Goal: Task Accomplishment & Management: Complete application form

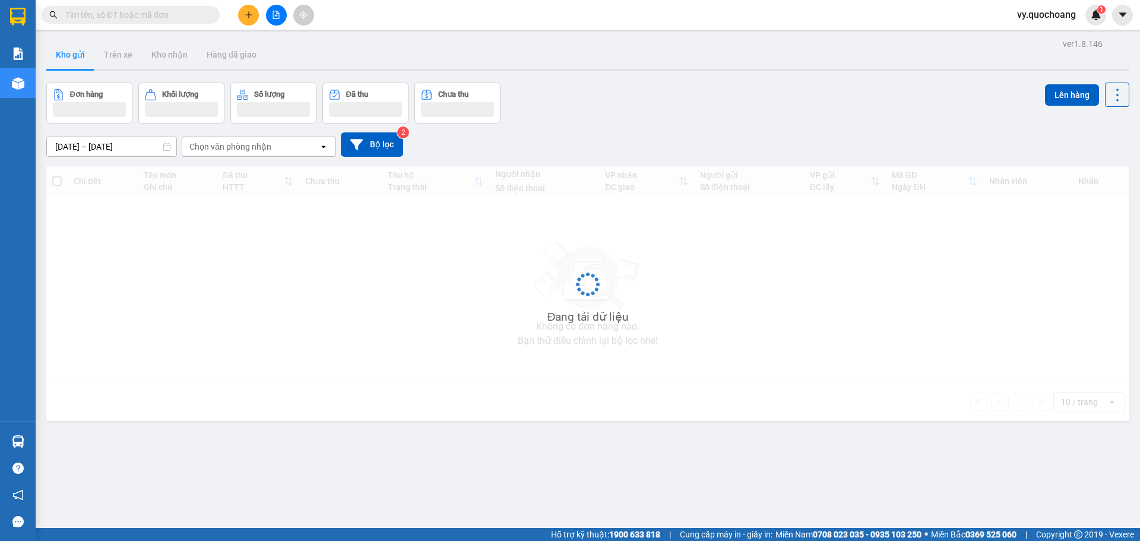
click at [1052, 12] on span "vy.quochoang" at bounding box center [1046, 14] width 78 height 15
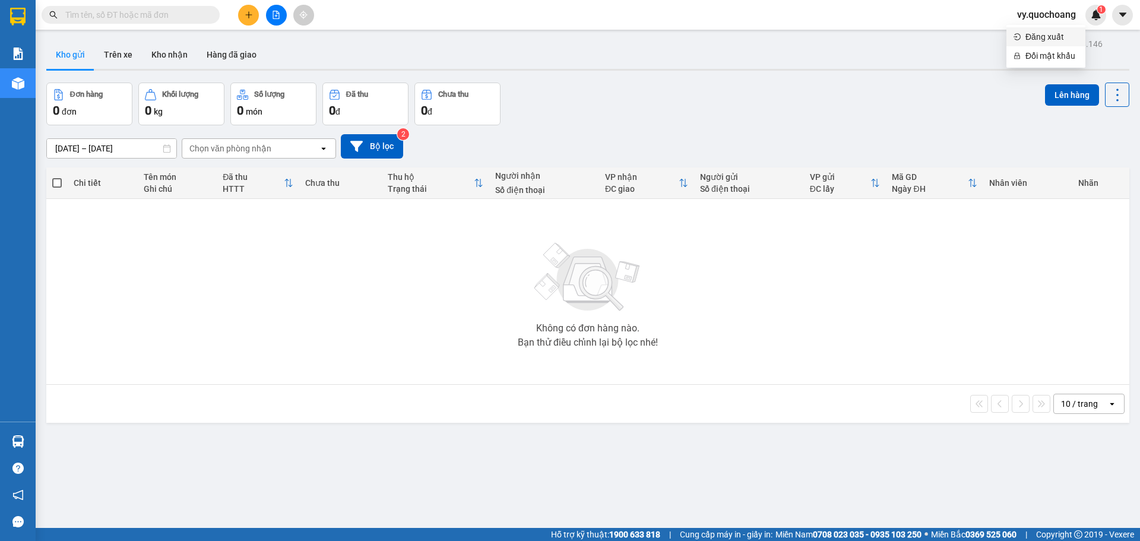
click at [1041, 33] on span "Đăng xuất" at bounding box center [1051, 36] width 53 height 13
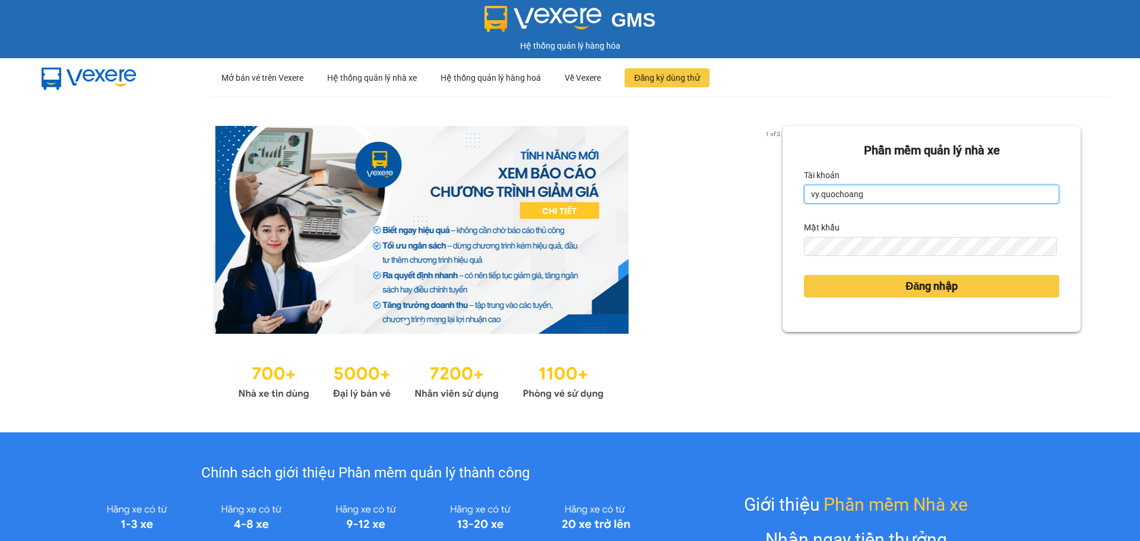
click at [811, 190] on input "vy.quochoang" at bounding box center [931, 194] width 255 height 19
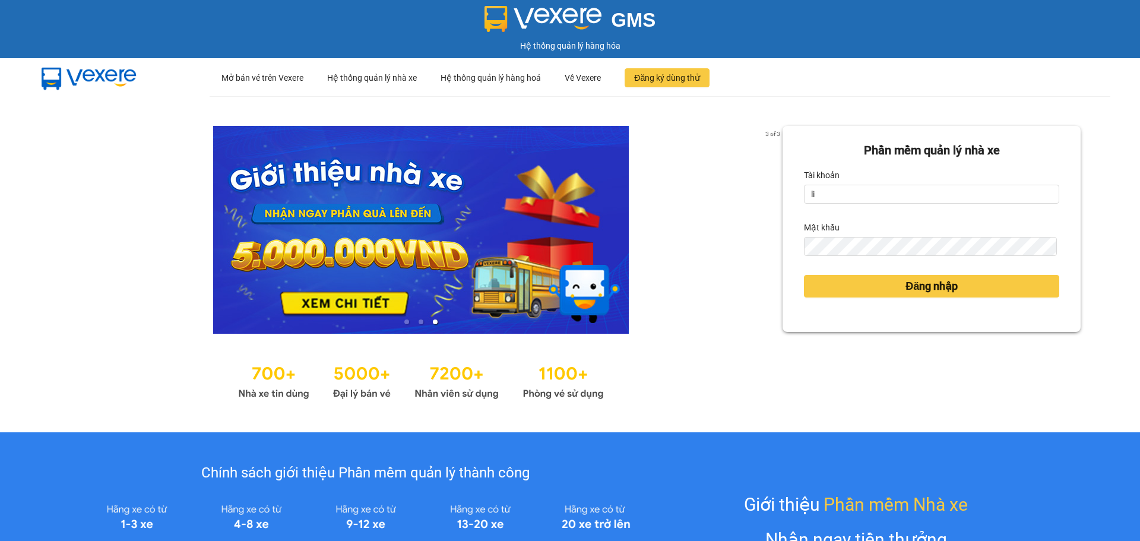
type input "l"
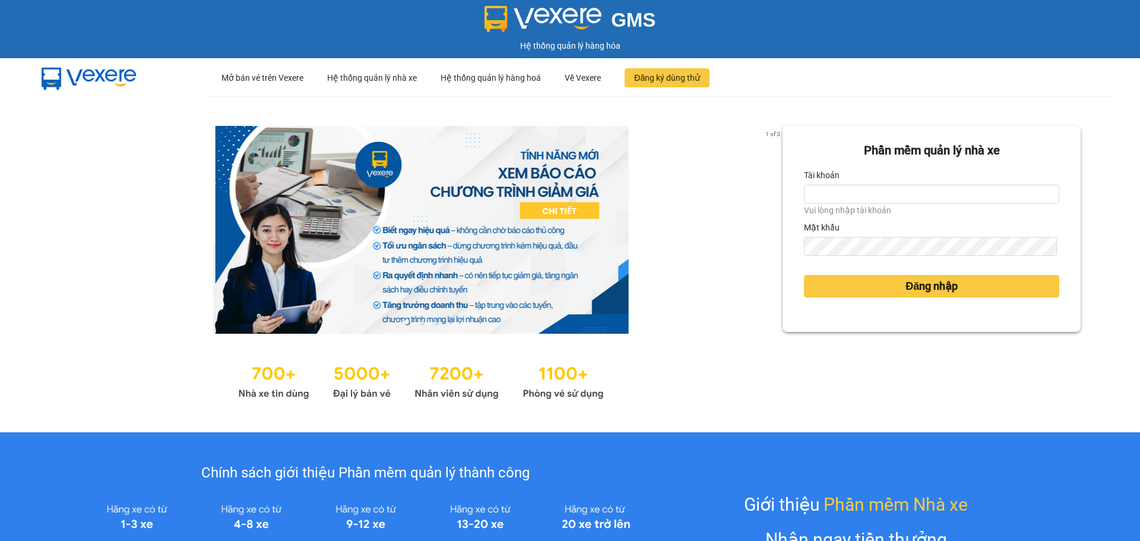
type input "linh.quochoang"
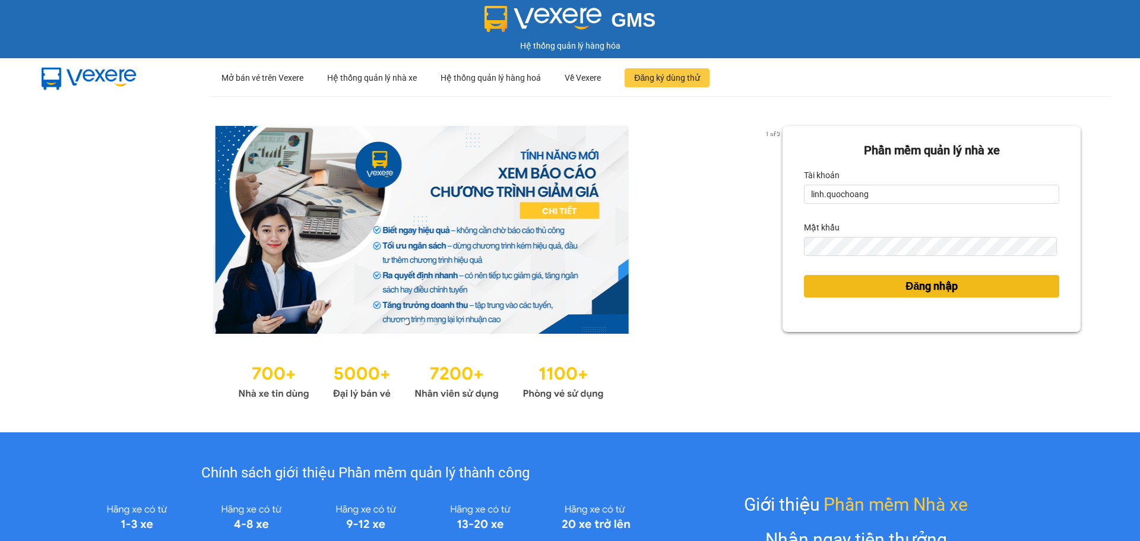
click at [911, 285] on span "Đăng nhập" at bounding box center [931, 286] width 52 height 17
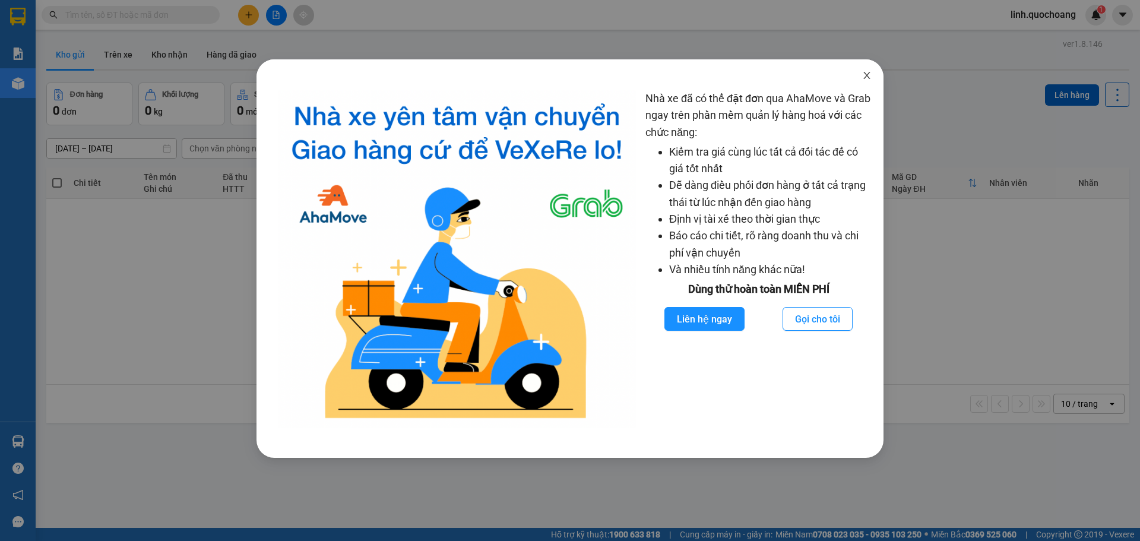
click at [868, 71] on icon "close" at bounding box center [866, 75] width 9 height 9
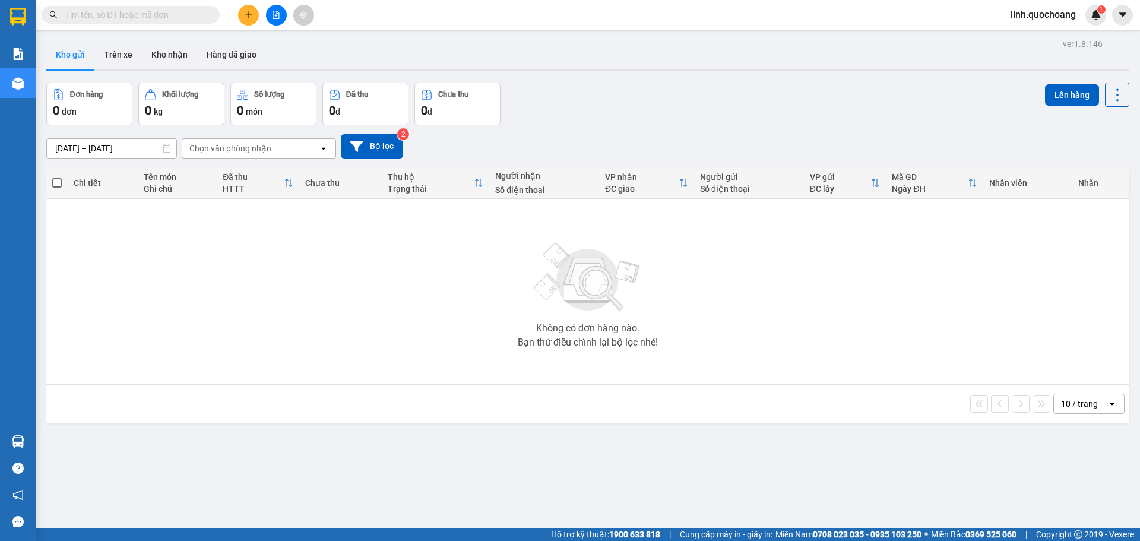
click at [247, 8] on button at bounding box center [248, 15] width 21 height 21
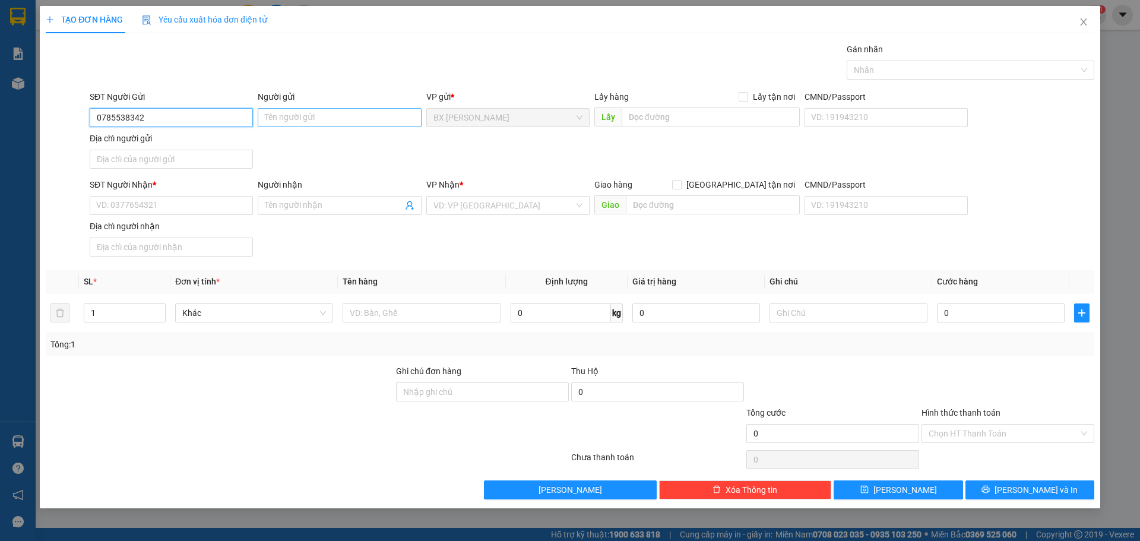
type input "0785538342"
click at [371, 116] on input "Người gửi" at bounding box center [339, 117] width 163 height 19
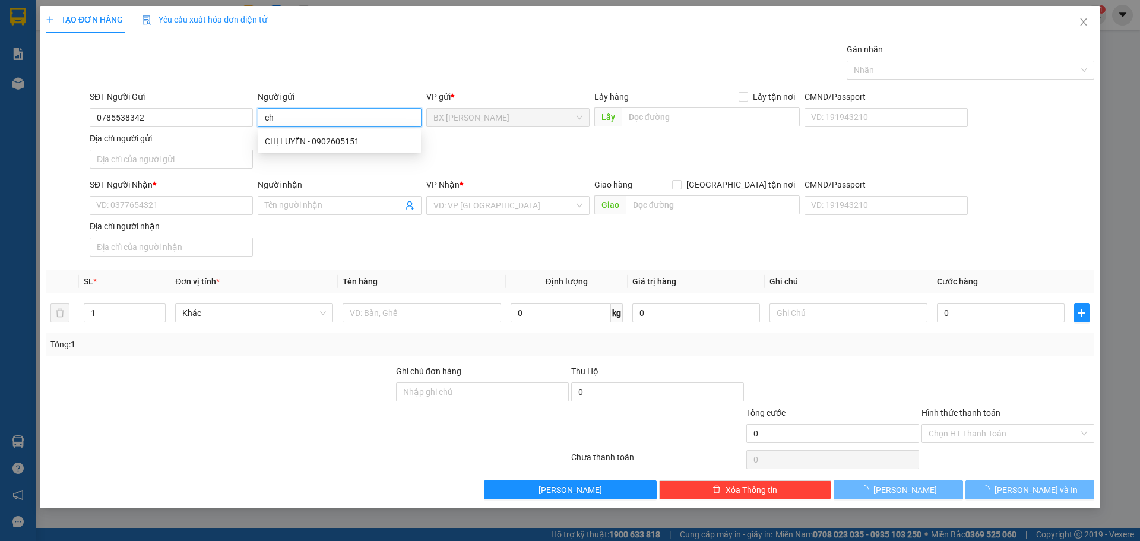
type input "c"
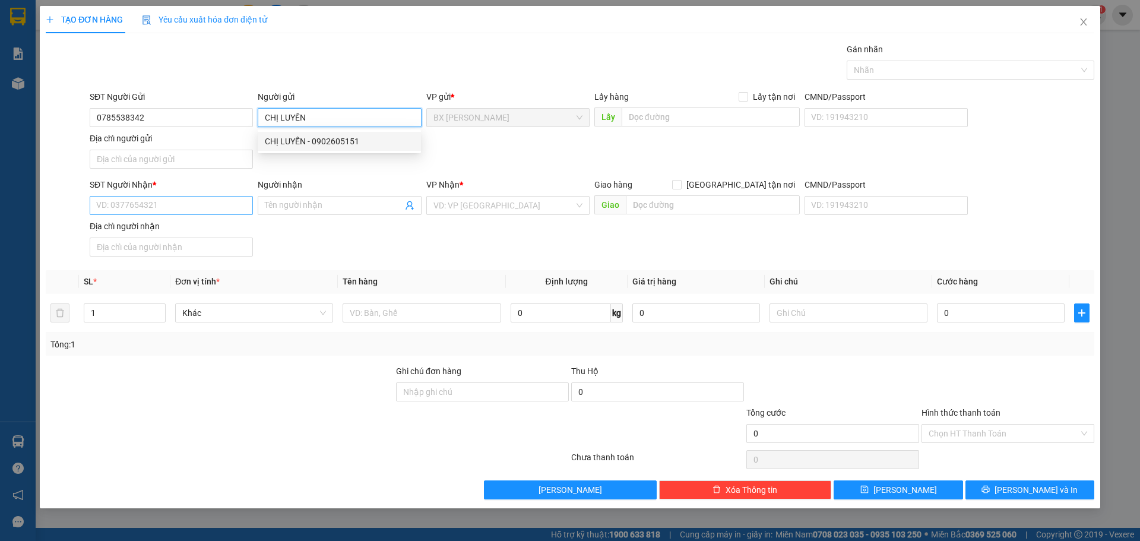
type input "CHỊ LUYẾN"
click at [131, 208] on input "SĐT Người Nhận *" at bounding box center [171, 205] width 163 height 19
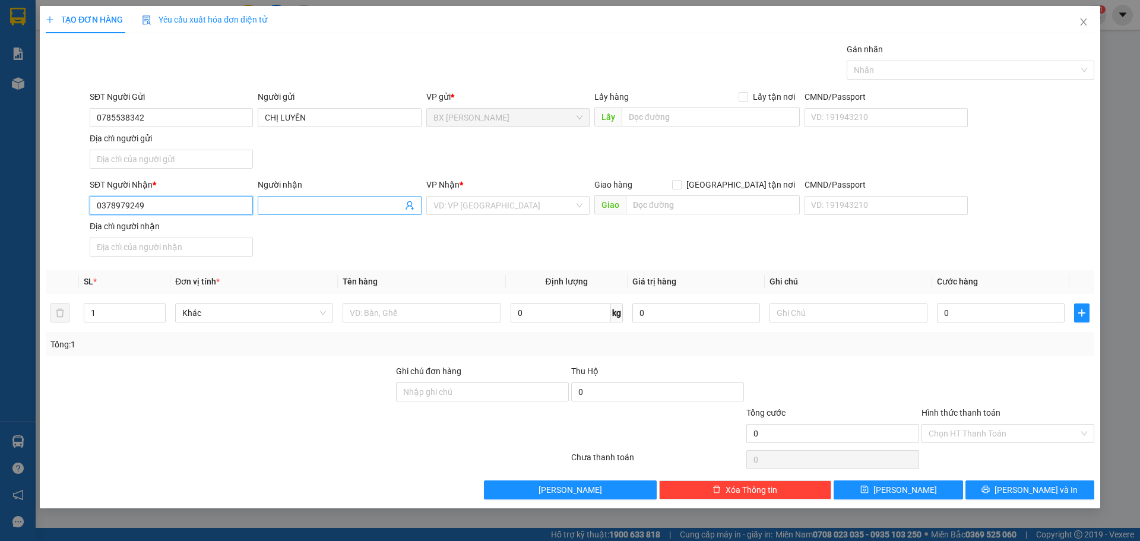
type input "0378979249"
click at [317, 208] on input "Người nhận" at bounding box center [333, 205] width 137 height 13
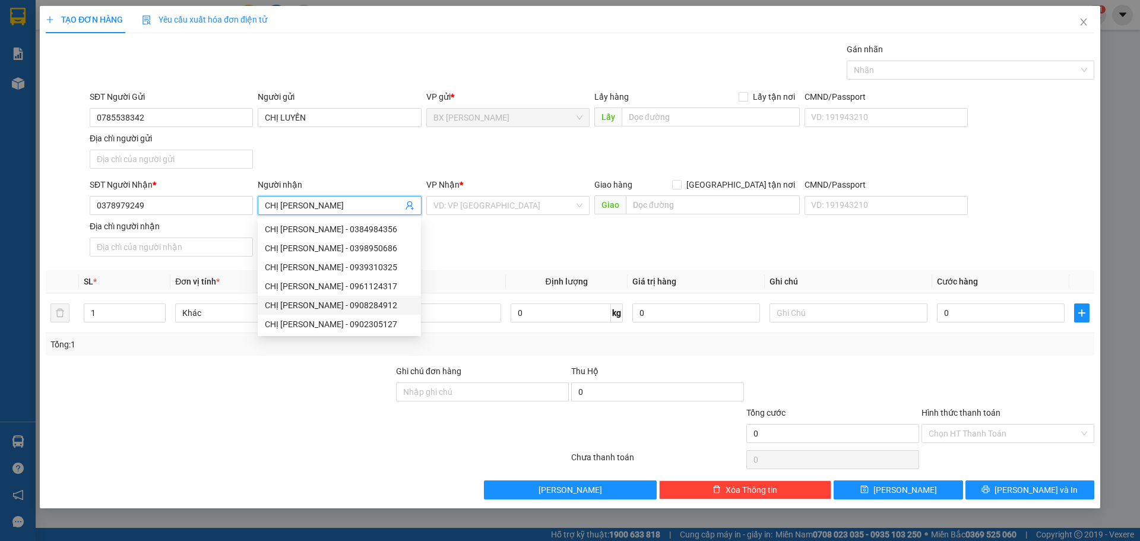
type input "CHỊ [PERSON_NAME]"
click at [275, 431] on div at bounding box center [220, 427] width 350 height 42
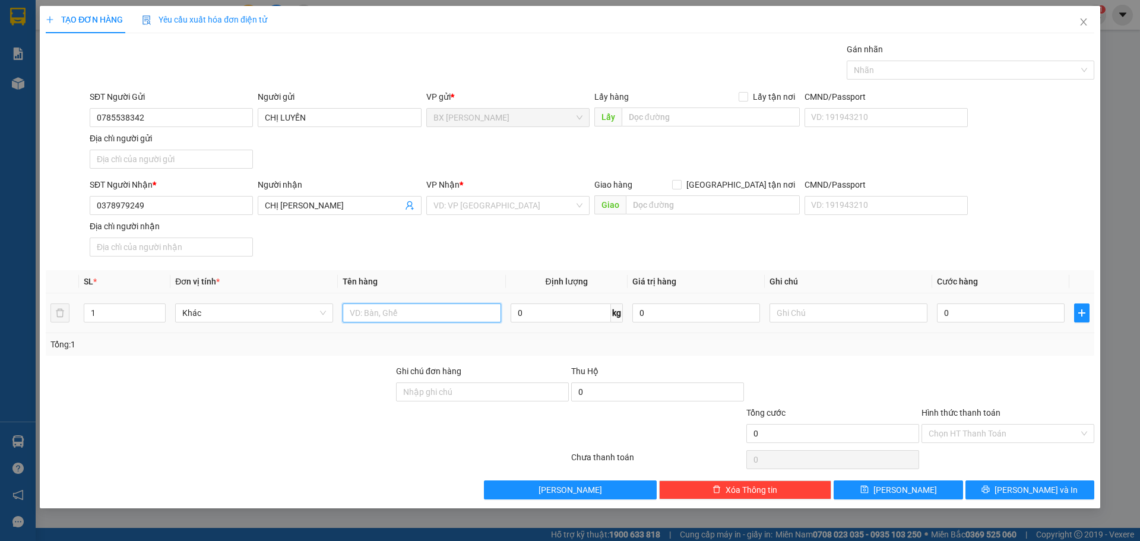
click at [460, 313] on input "text" at bounding box center [421, 312] width 158 height 19
type input "GIỎ"
click at [658, 122] on input "text" at bounding box center [710, 116] width 178 height 19
type input "CHỢ ĐẦU MỐI"
click at [1030, 490] on span "[PERSON_NAME] và In" at bounding box center [1035, 489] width 83 height 13
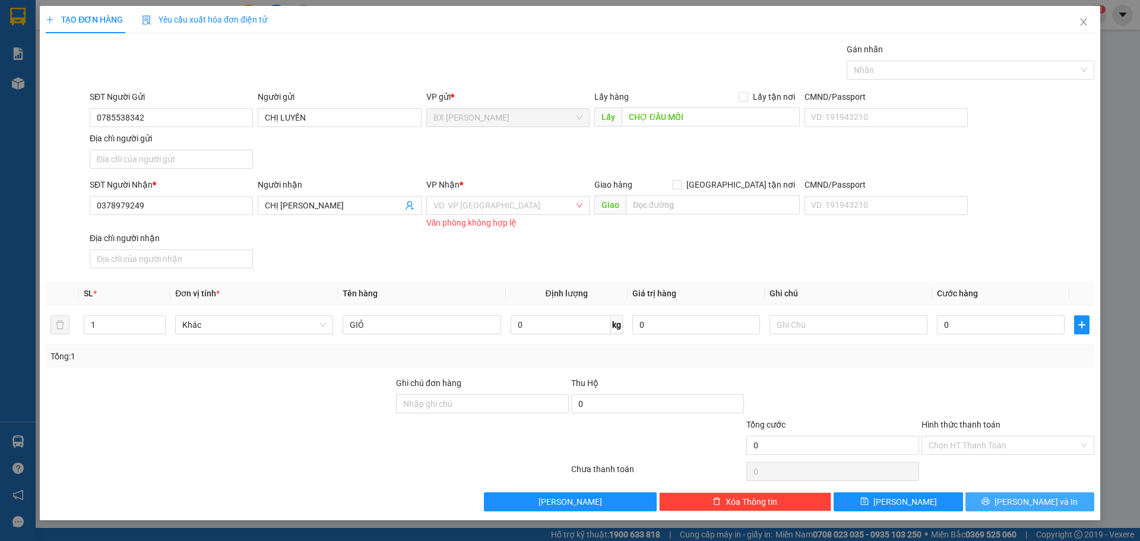
click at [1028, 500] on span "[PERSON_NAME] và In" at bounding box center [1035, 501] width 83 height 13
click at [560, 202] on input "search" at bounding box center [503, 205] width 141 height 18
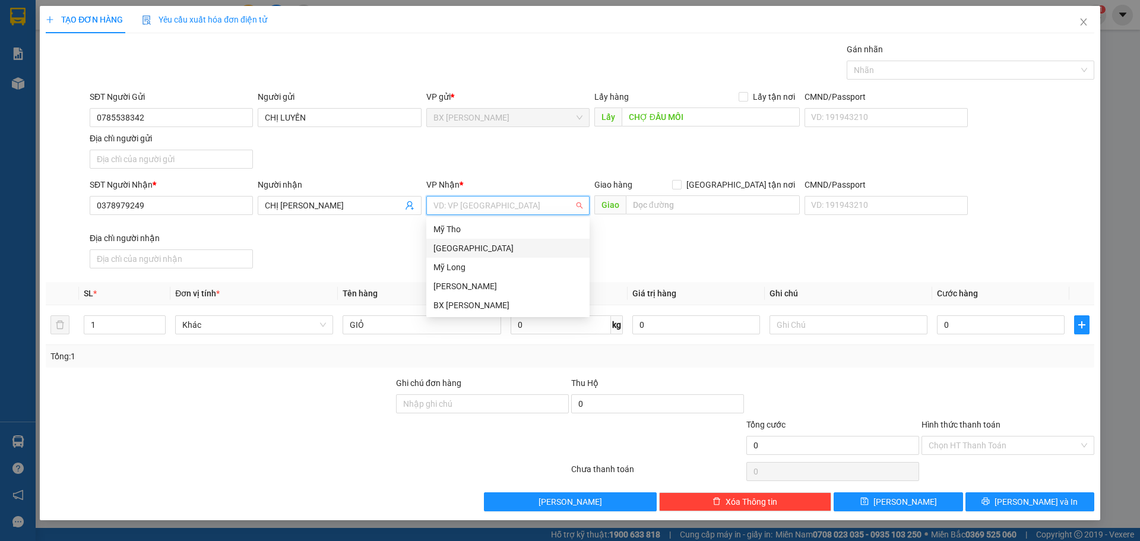
click at [466, 246] on div "[GEOGRAPHIC_DATA]" at bounding box center [507, 248] width 149 height 13
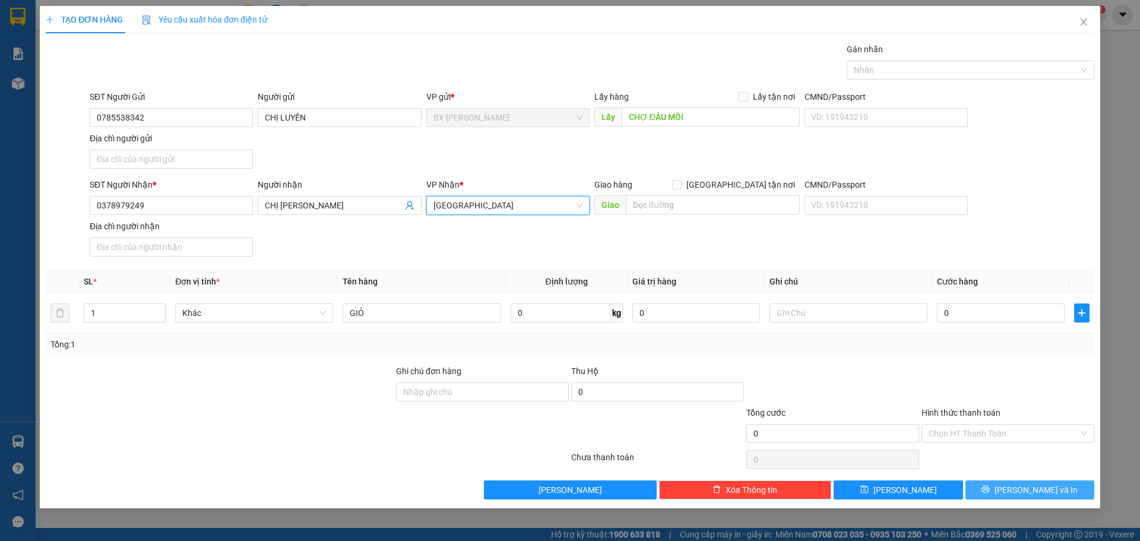
click at [1047, 492] on span "[PERSON_NAME] và In" at bounding box center [1035, 489] width 83 height 13
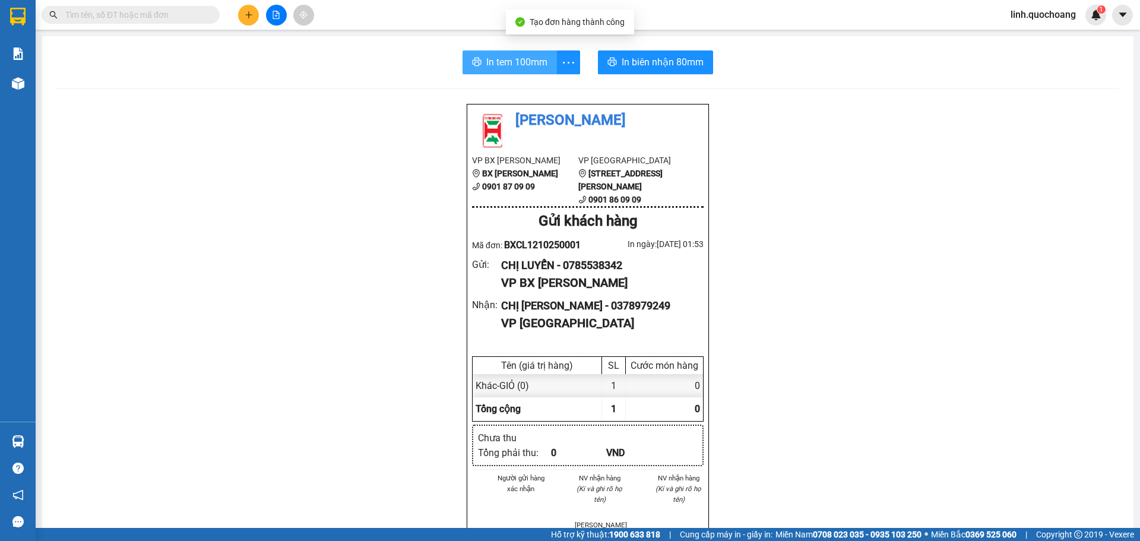
click at [532, 64] on span "In tem 100mm" at bounding box center [516, 62] width 61 height 15
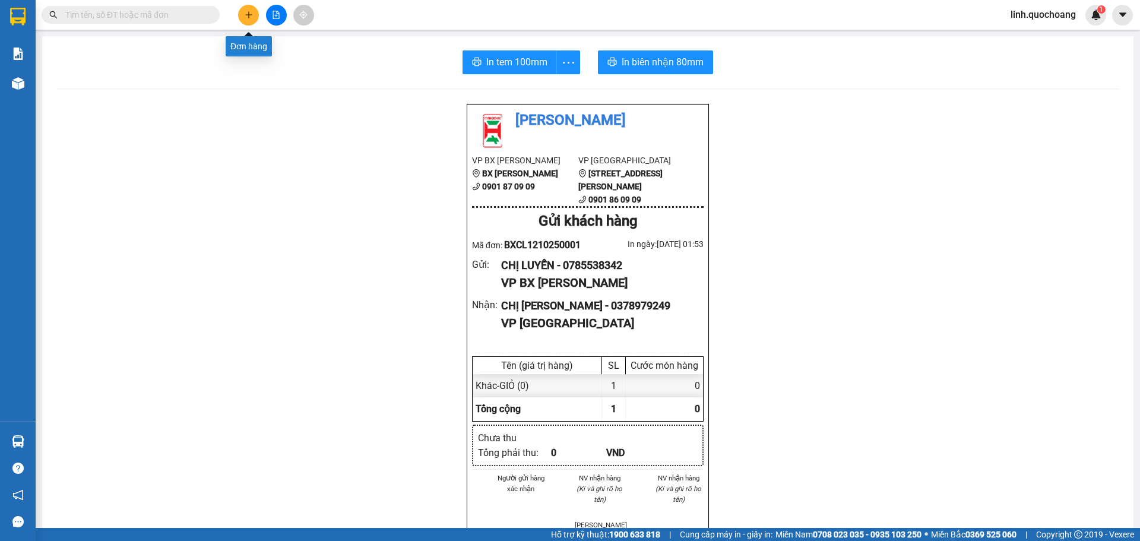
click at [250, 16] on icon "plus" at bounding box center [249, 15] width 8 height 8
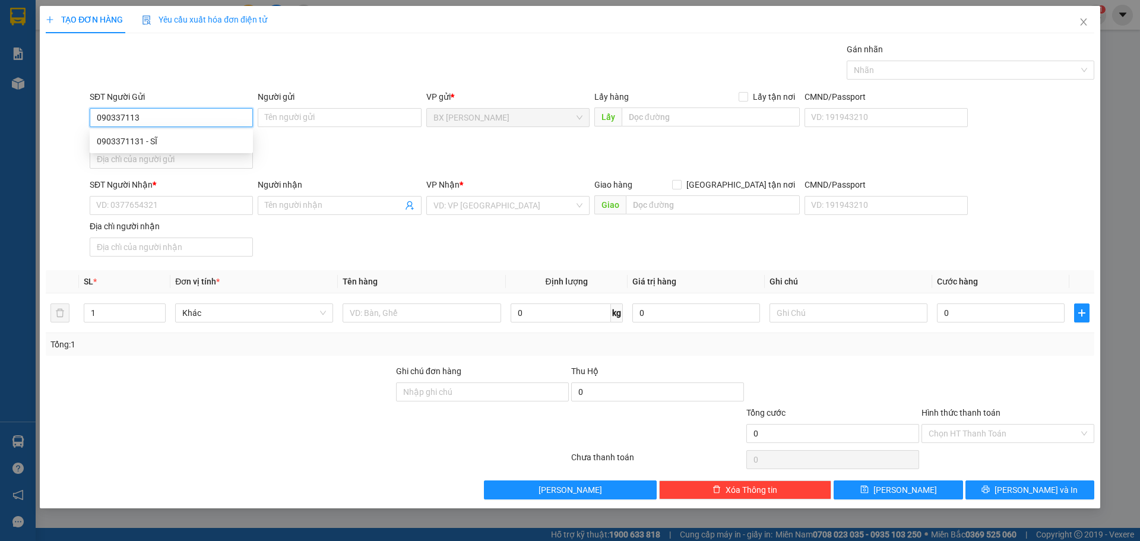
type input "0903371131"
click at [168, 139] on div "0903371131 - SĨ" at bounding box center [171, 141] width 149 height 13
type input "SĨ"
type input "0903371131"
click at [262, 116] on input "SĨ" at bounding box center [339, 117] width 163 height 19
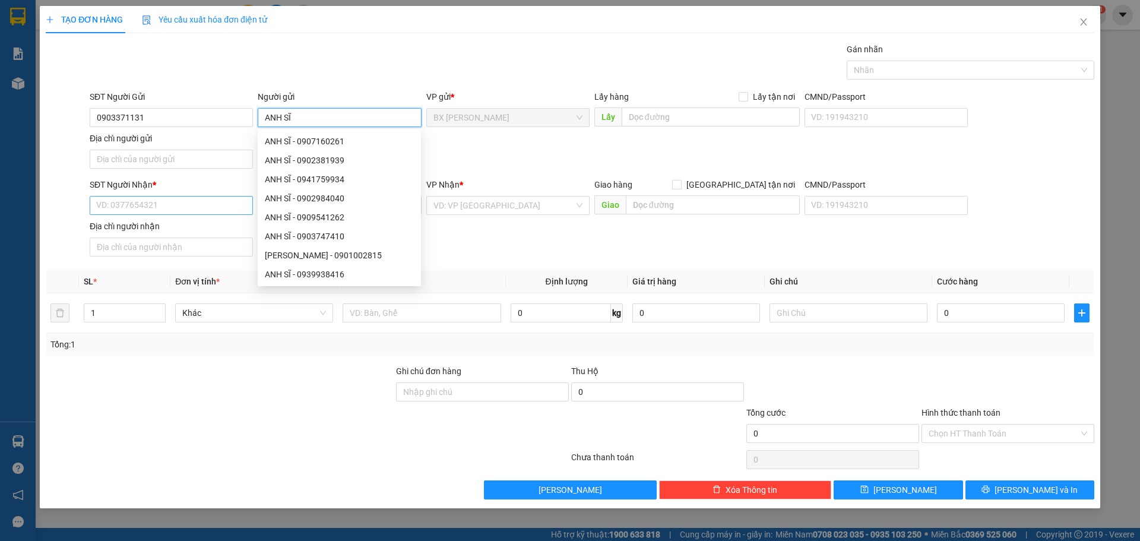
type input "ANH SĨ"
click at [123, 207] on input "SĐT Người Nhận *" at bounding box center [171, 205] width 163 height 19
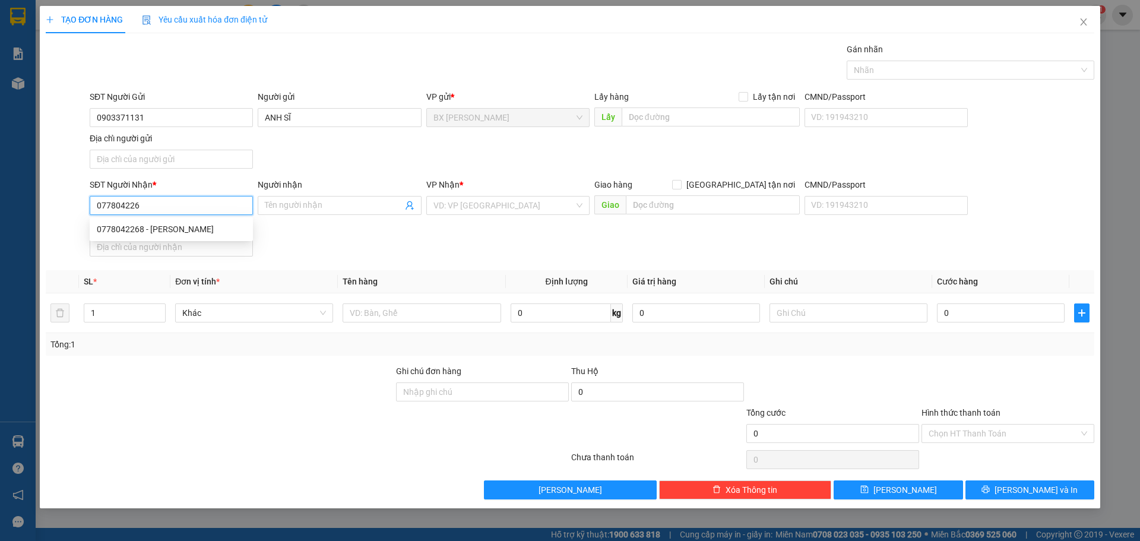
type input "0778042268"
click at [172, 225] on div "0778042268 - [PERSON_NAME]" at bounding box center [171, 229] width 149 height 13
type input "[PERSON_NAME]"
type input "0778042268"
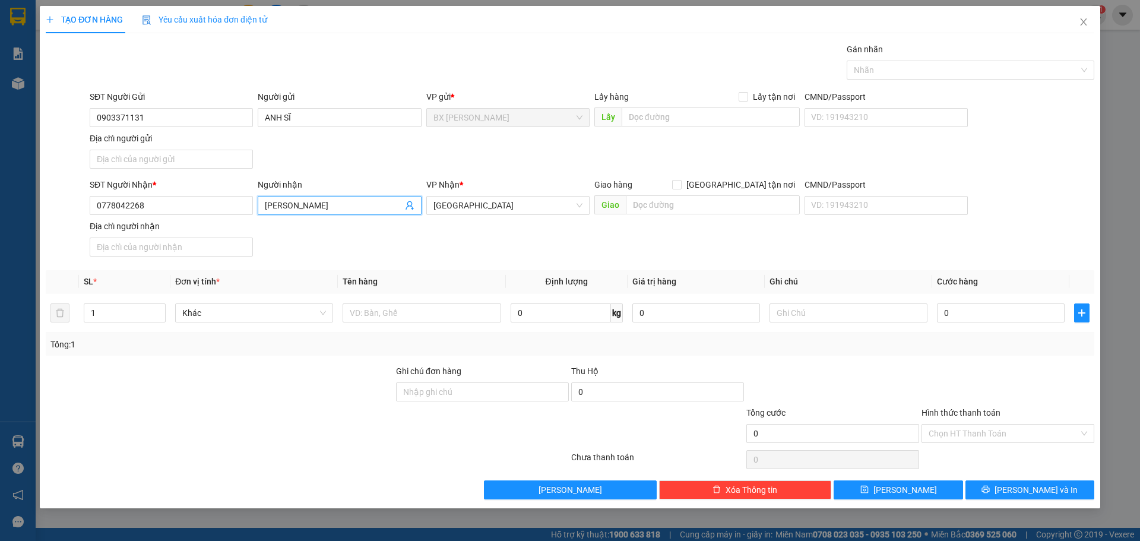
click at [300, 201] on input "[PERSON_NAME]" at bounding box center [333, 205] width 137 height 13
type input "[PERSON_NAME]"
click at [298, 405] on div at bounding box center [220, 385] width 350 height 42
click at [421, 312] on input "text" at bounding box center [421, 312] width 158 height 19
type input "CHÌA KHÓA"
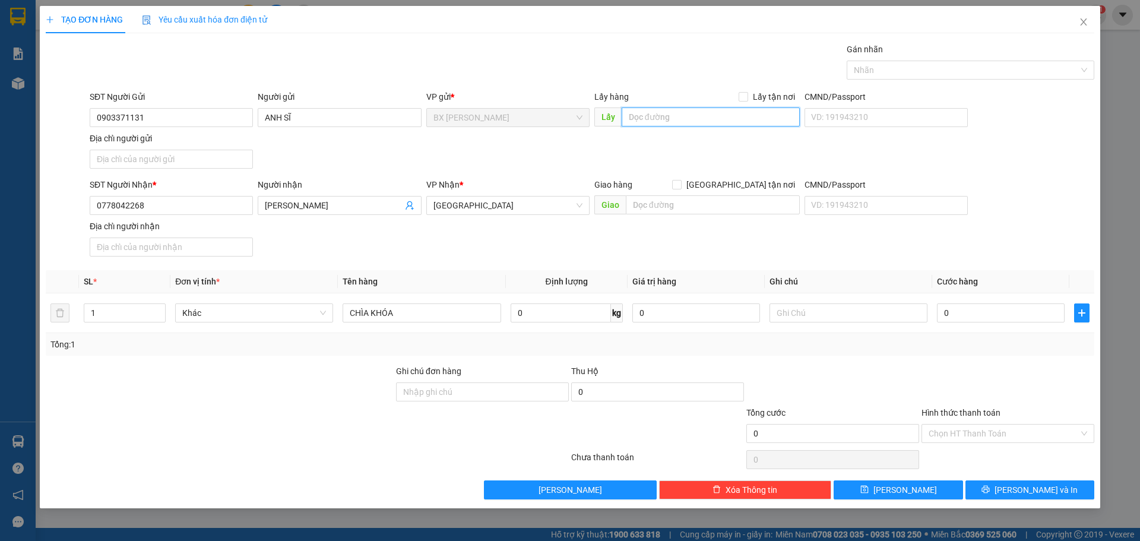
click at [644, 115] on input "text" at bounding box center [710, 116] width 178 height 19
type input "[DEMOGRAPHIC_DATA][GEOGRAPHIC_DATA]"
click at [1021, 492] on span "[PERSON_NAME] và In" at bounding box center [1035, 489] width 83 height 13
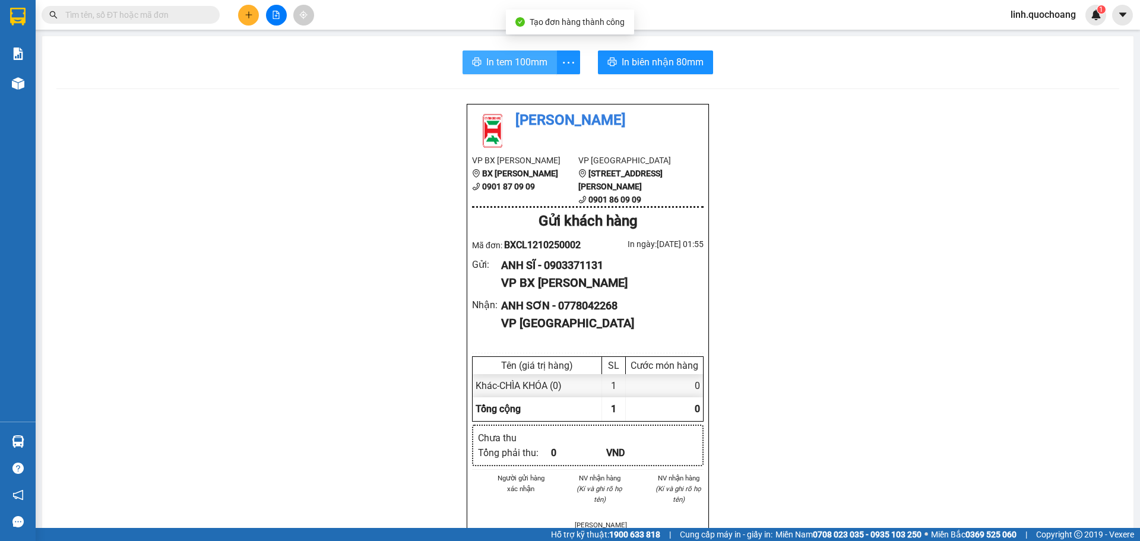
click at [508, 65] on span "In tem 100mm" at bounding box center [516, 62] width 61 height 15
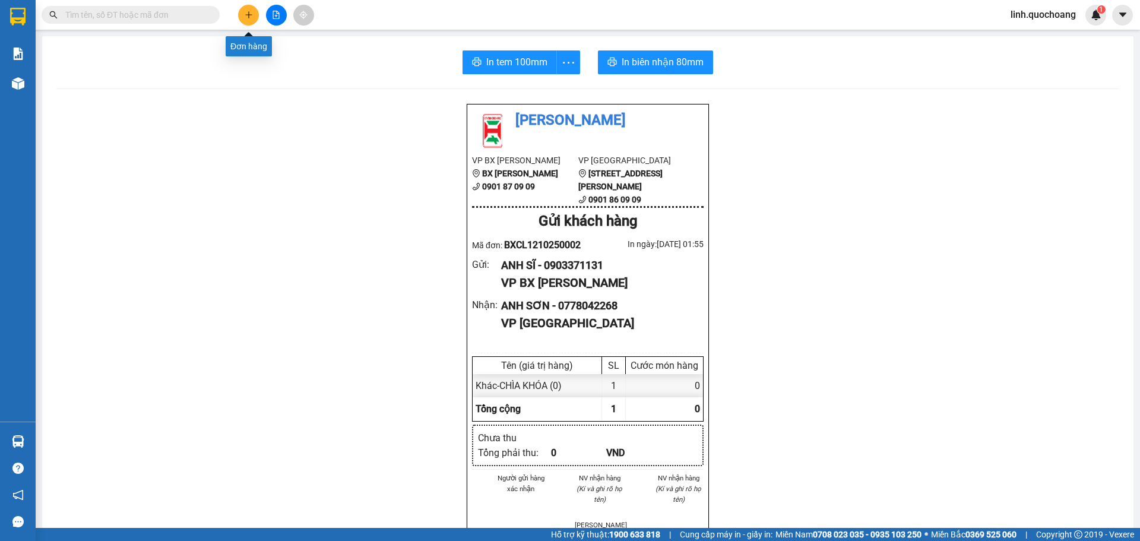
click at [247, 14] on icon "plus" at bounding box center [249, 15] width 8 height 8
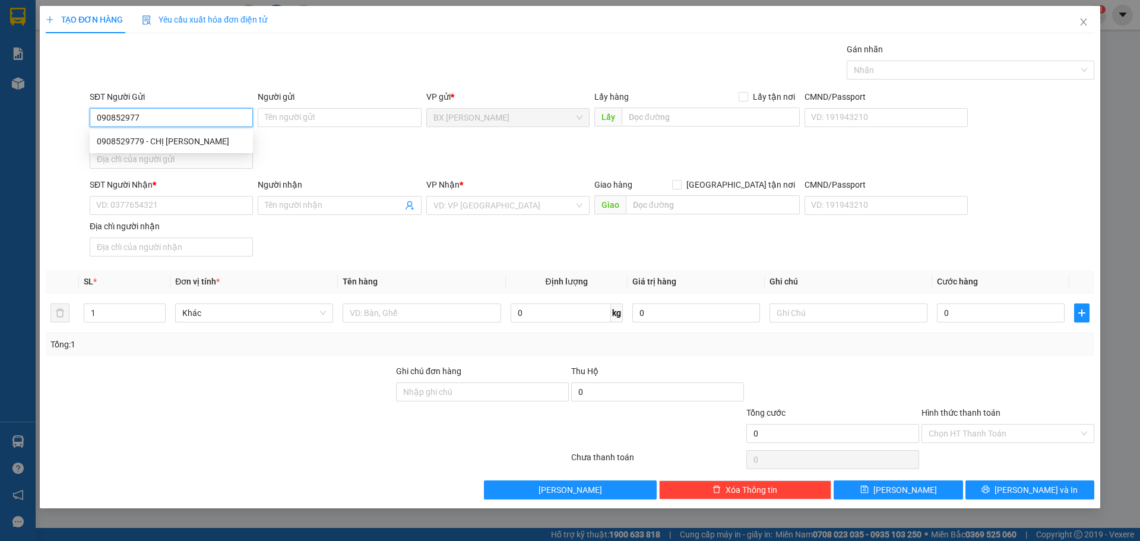
type input "0908529779"
click at [170, 142] on div "0908529779 - CHỊ [PERSON_NAME]" at bounding box center [171, 141] width 149 height 13
type input "CHỊ [PERSON_NAME]"
type input "0908529779"
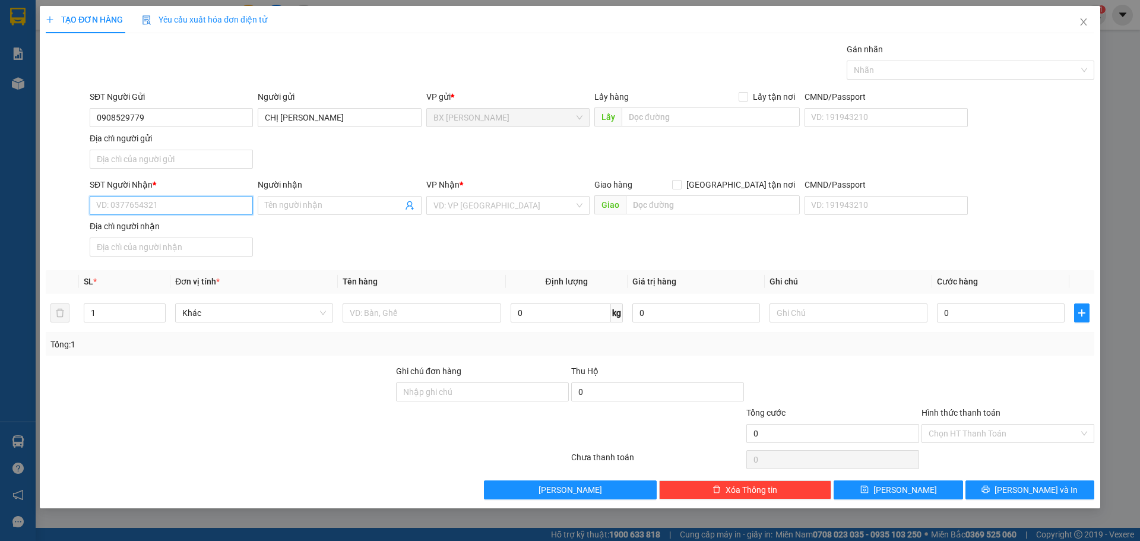
click at [167, 211] on input "SĐT Người Nhận *" at bounding box center [171, 205] width 163 height 19
type input "0782832602"
click at [179, 233] on div "0782832602 - CHỊ TRÂM" at bounding box center [171, 229] width 149 height 13
type input "CHỊ TRÂM"
type input "0782832602"
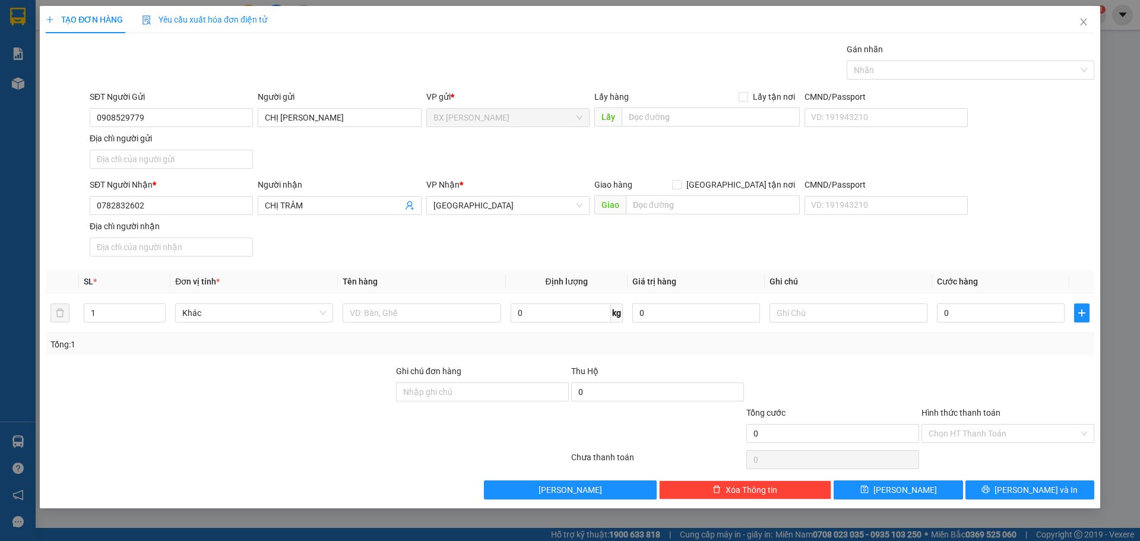
click at [522, 106] on div "VP gửi *" at bounding box center [507, 99] width 163 height 18
click at [672, 117] on input "text" at bounding box center [710, 116] width 178 height 19
type input "CAO LÃNH 1"
click at [398, 312] on input "text" at bounding box center [421, 312] width 158 height 19
type input "THÙNG"
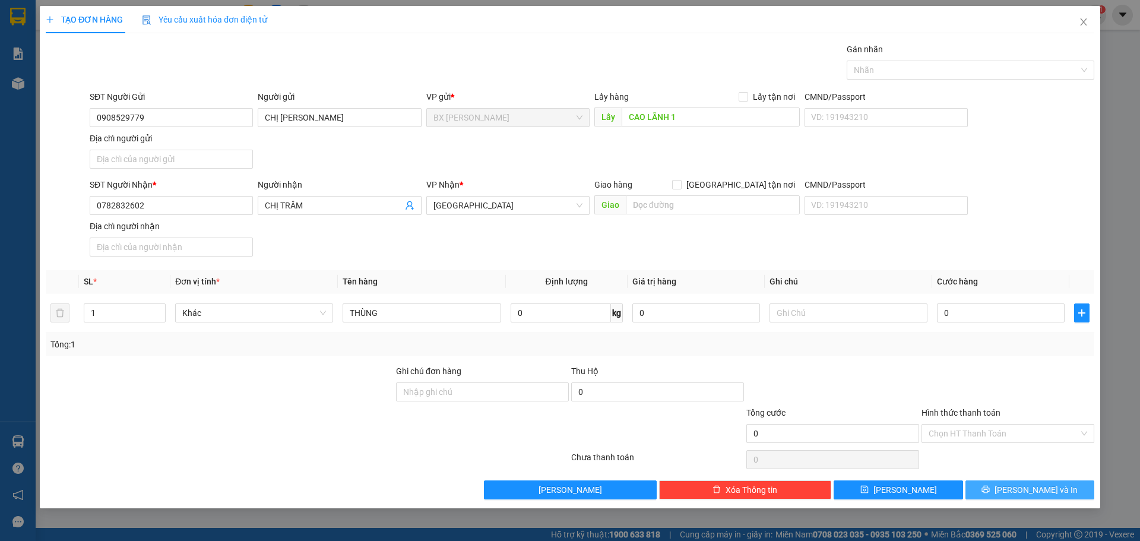
click at [1046, 487] on span "[PERSON_NAME] và In" at bounding box center [1035, 489] width 83 height 13
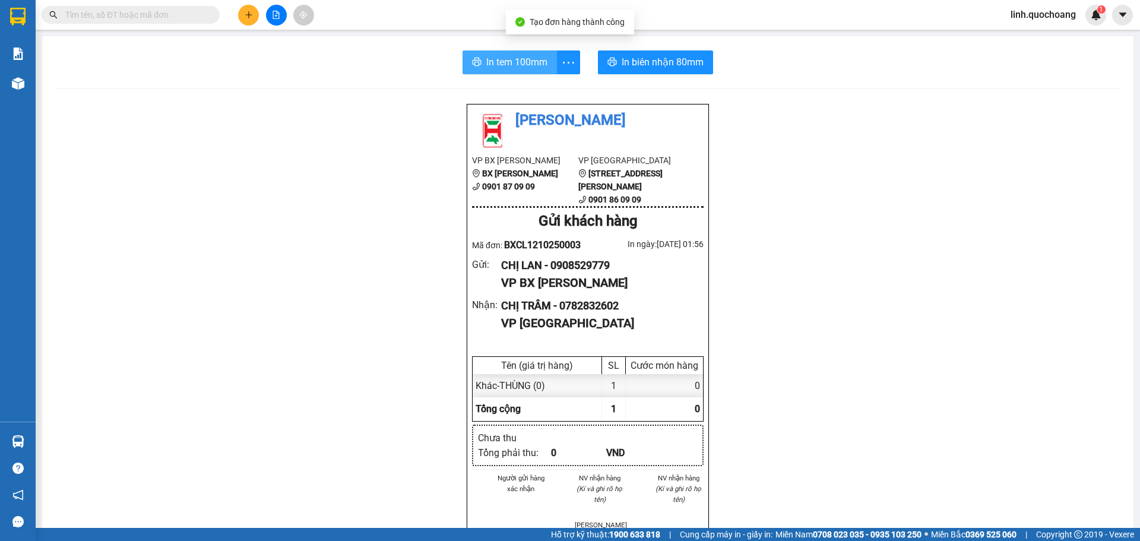
click at [510, 59] on span "In tem 100mm" at bounding box center [516, 62] width 61 height 15
